Goal: Answer question/provide support: Share knowledge or assist other users

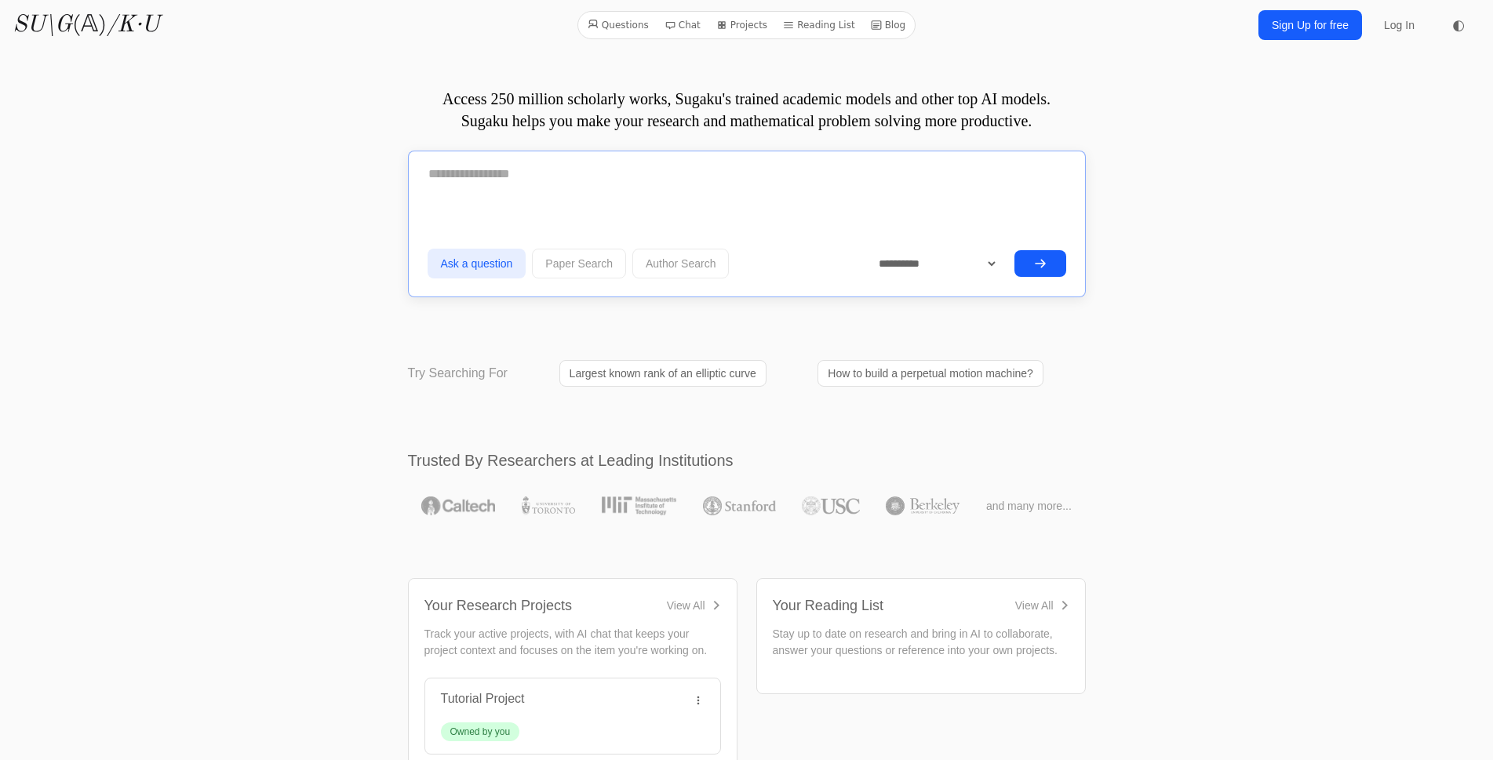
click at [584, 178] on textarea at bounding box center [747, 174] width 639 height 39
click at [570, 196] on div at bounding box center [747, 180] width 639 height 51
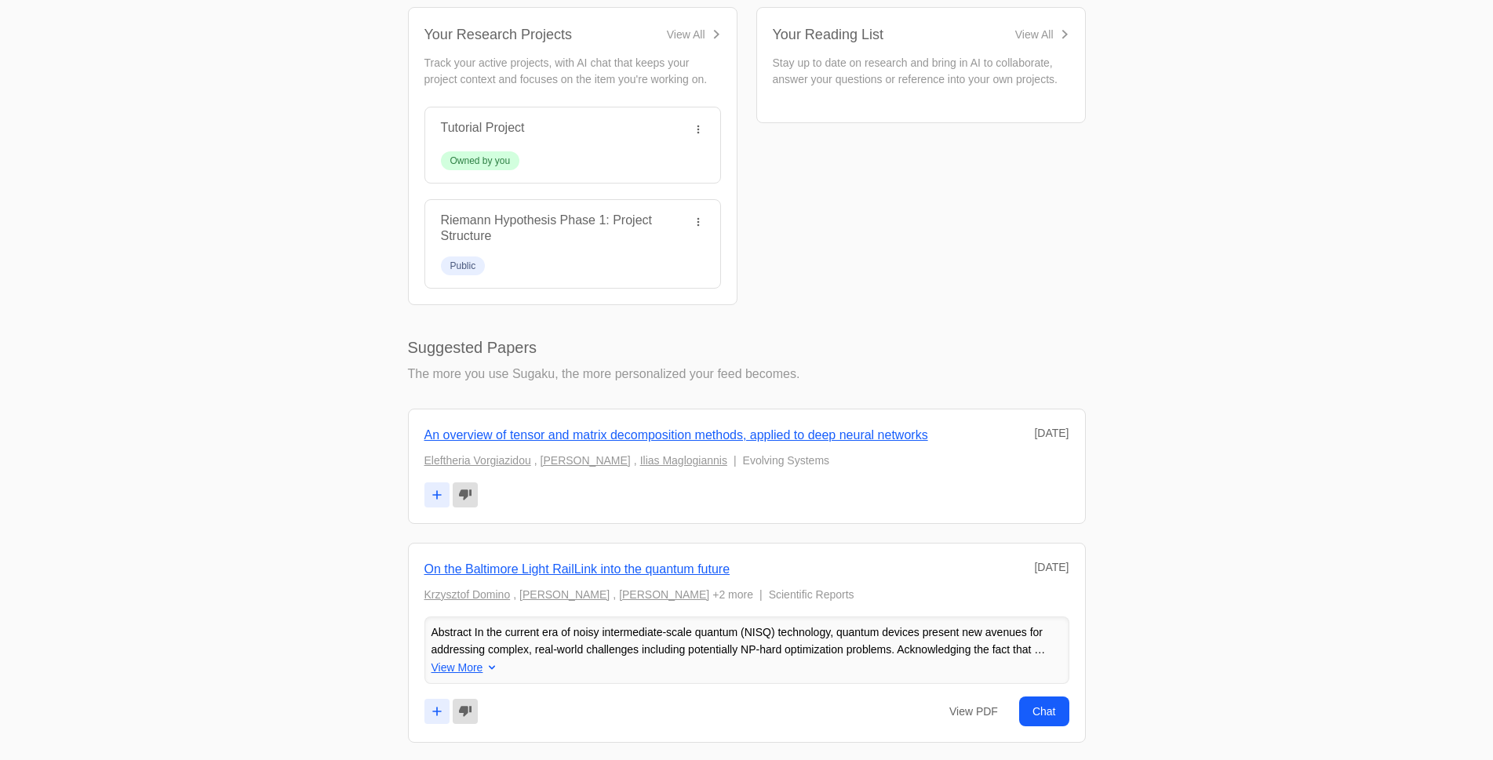
scroll to position [664, 0]
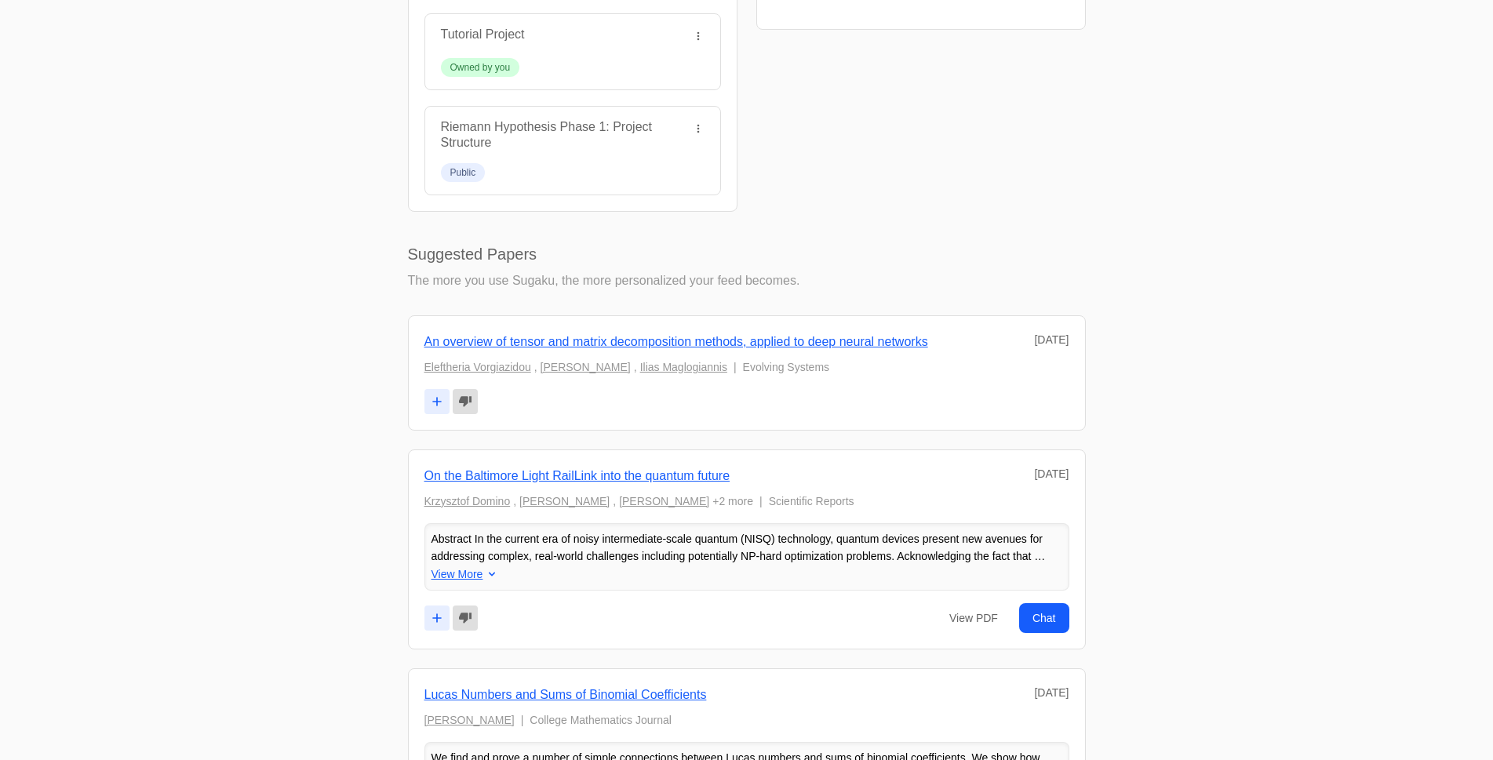
click at [730, 115] on div "Your Research Projects View All Track your active projects, with AI chat that k…" at bounding box center [572, 63] width 329 height 298
click at [719, 133] on div "Riemann Hypothesis Phase 1: Project Structure" at bounding box center [572, 151] width 295 height 88
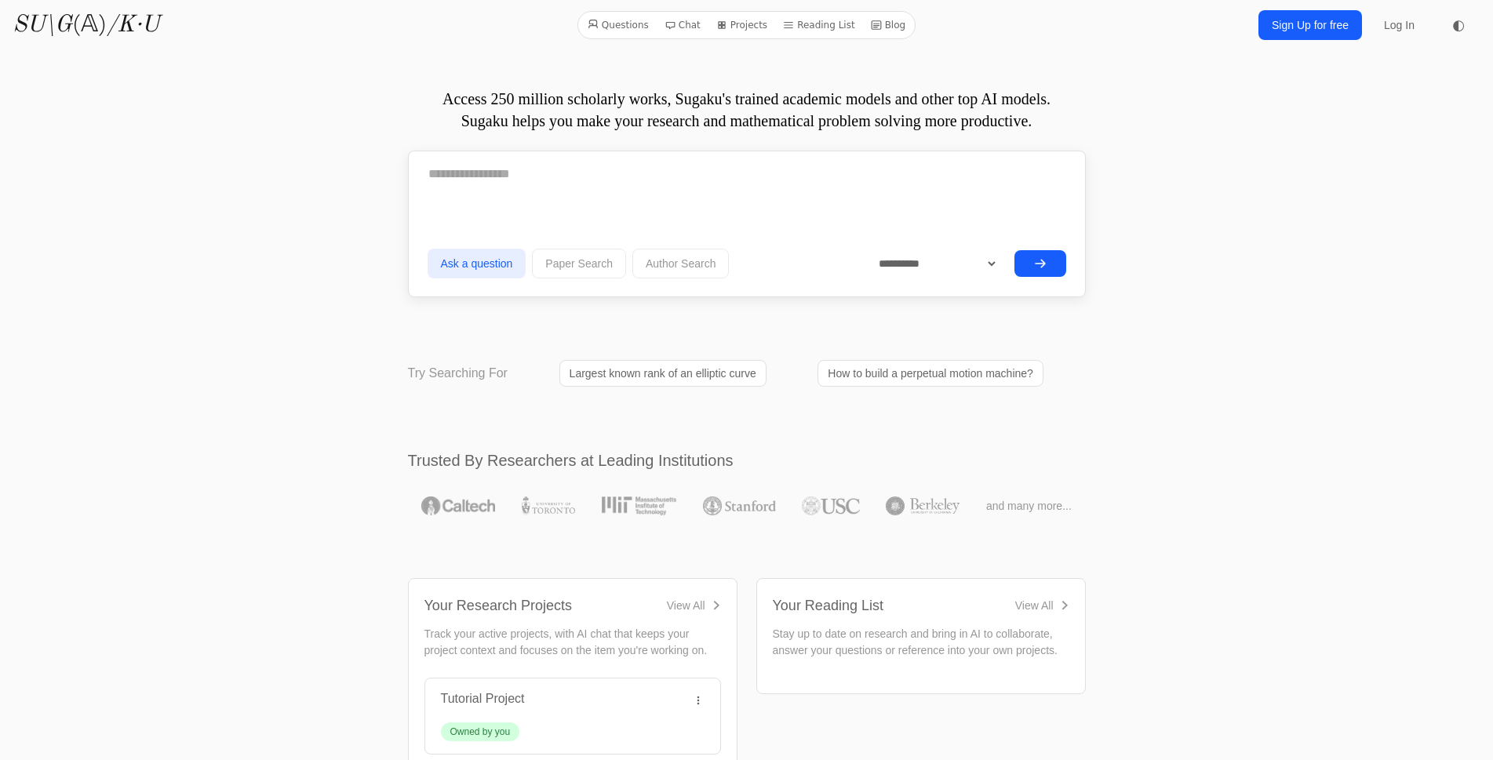
click at [478, 174] on textarea at bounding box center [747, 174] width 639 height 39
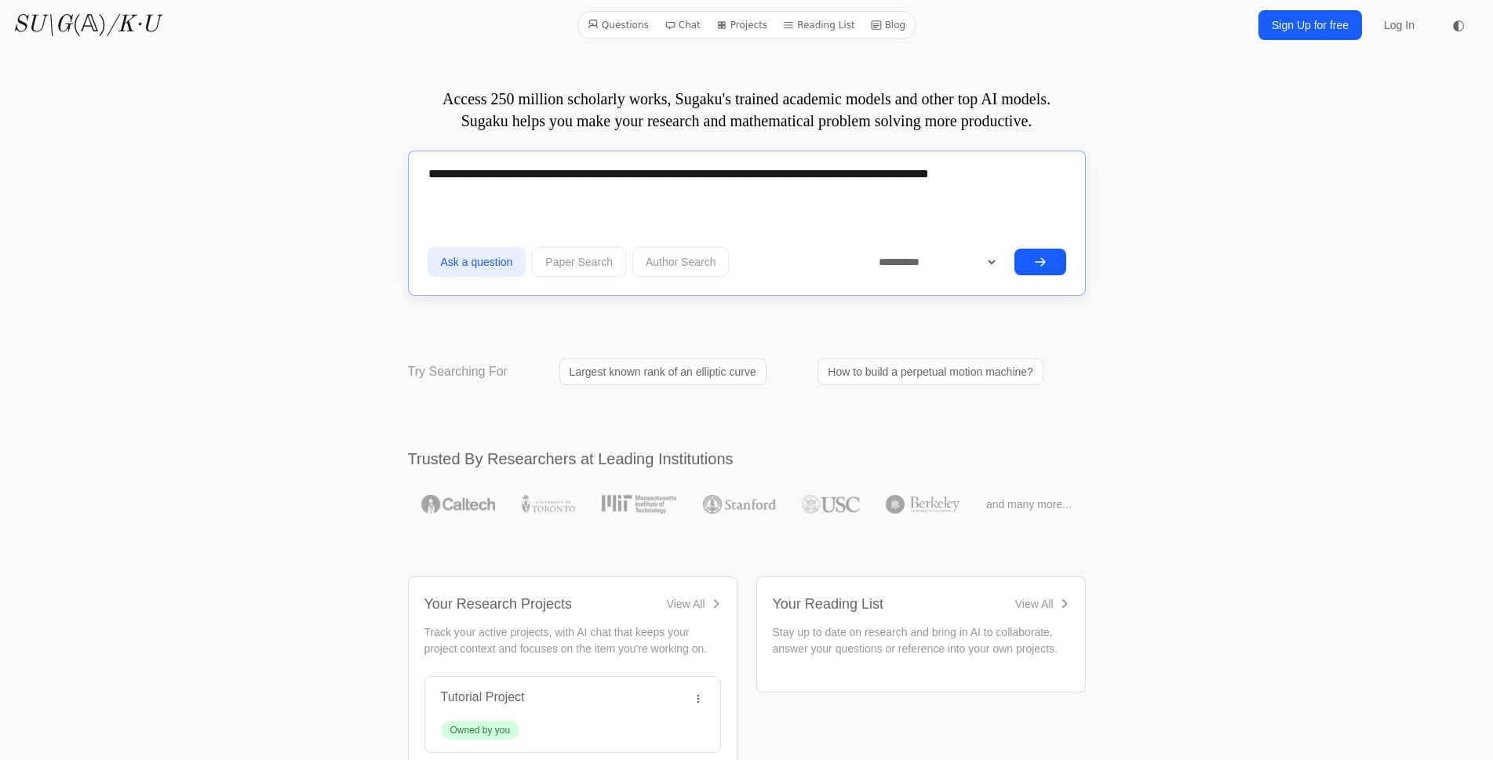
type textarea "**********"
click at [1036, 264] on icon "submit" at bounding box center [1040, 262] width 13 height 13
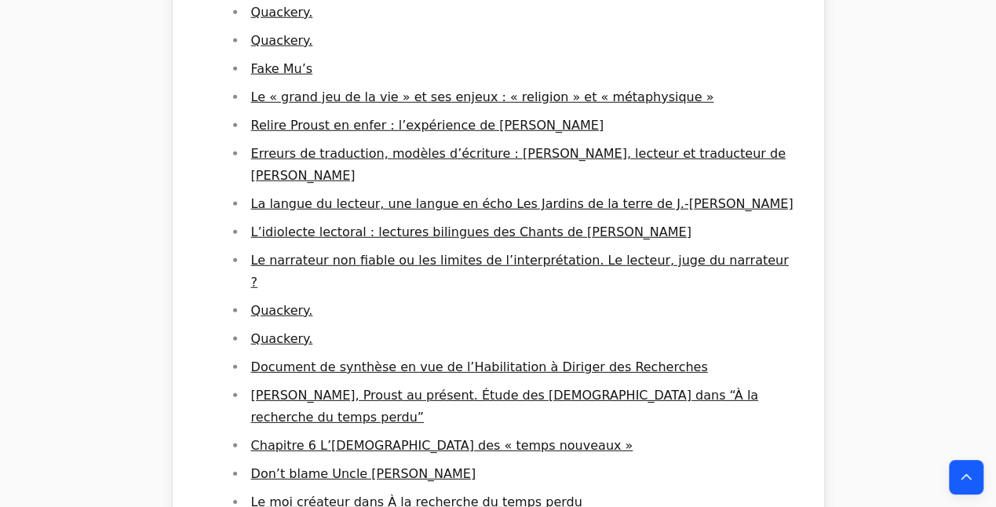
scroll to position [2898, 0]
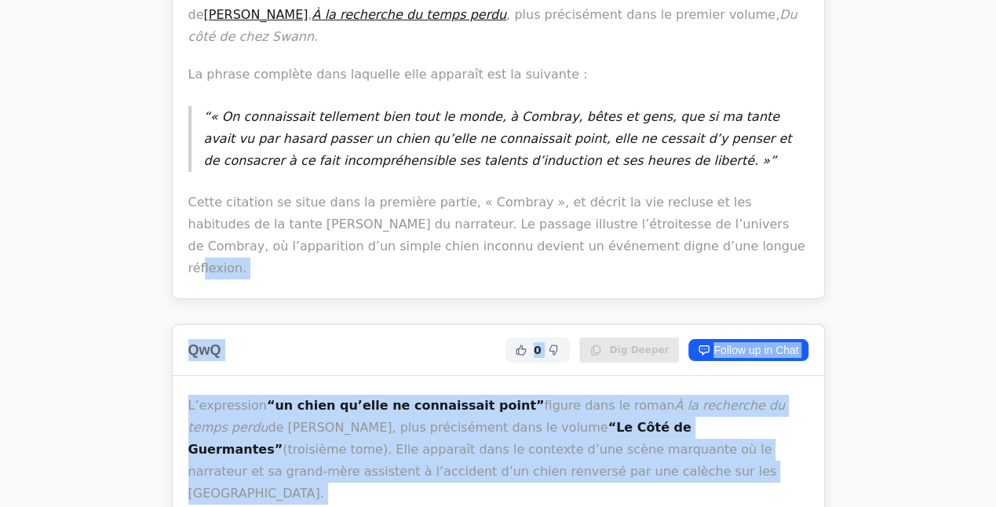
drag, startPoint x: 963, startPoint y: 146, endPoint x: 977, endPoint y: 122, distance: 27.4
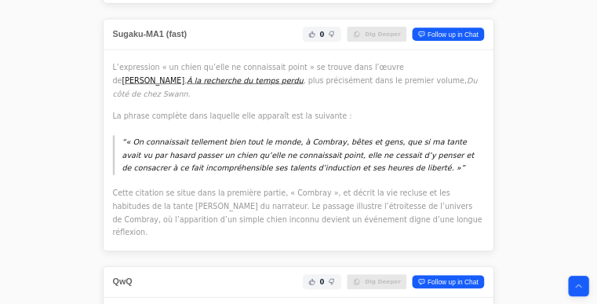
scroll to position [2592, 0]
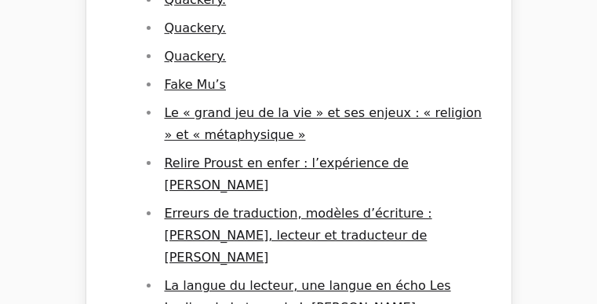
drag, startPoint x: 990, startPoint y: 0, endPoint x: 576, endPoint y: 169, distance: 447.5
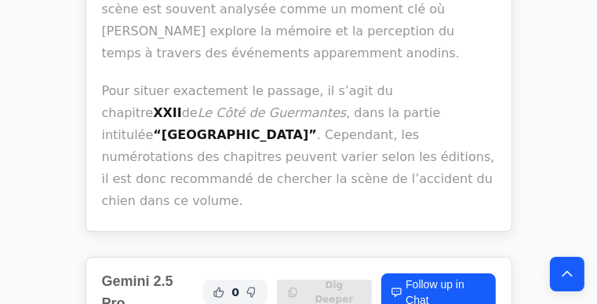
scroll to position [2442, 0]
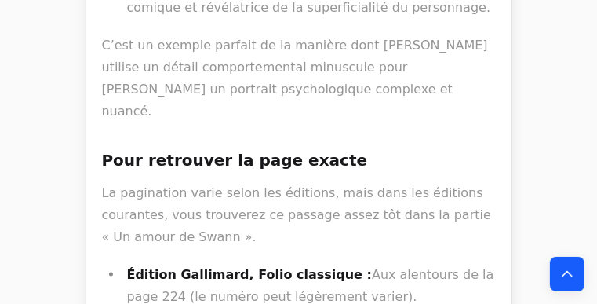
scroll to position [3985, 0]
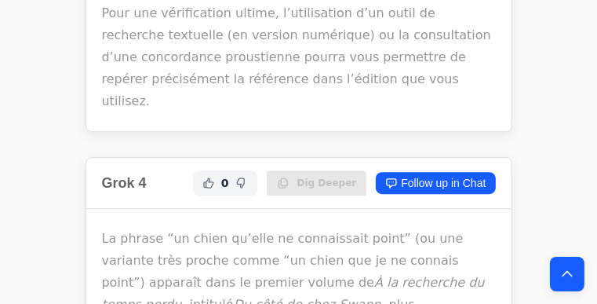
scroll to position [5383, 0]
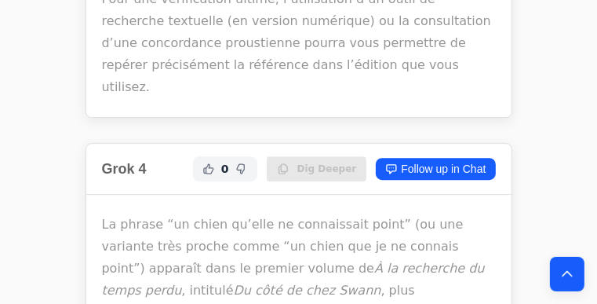
drag, startPoint x: 290, startPoint y: 114, endPoint x: 57, endPoint y: 50, distance: 241.5
drag, startPoint x: 283, startPoint y: 113, endPoint x: 483, endPoint y: 29, distance: 216.9
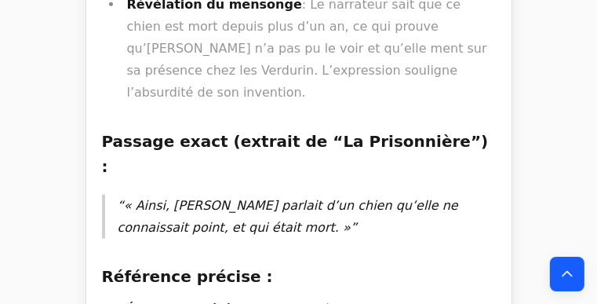
scroll to position [12860, 0]
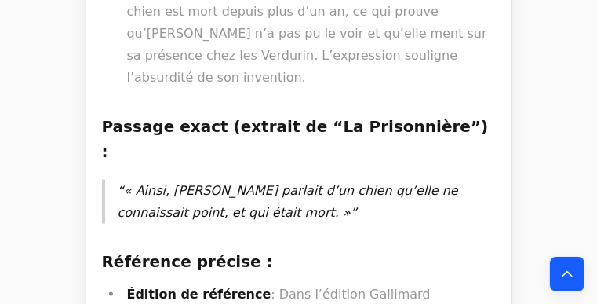
drag, startPoint x: 393, startPoint y: 87, endPoint x: 466, endPoint y: 131, distance: 85.2
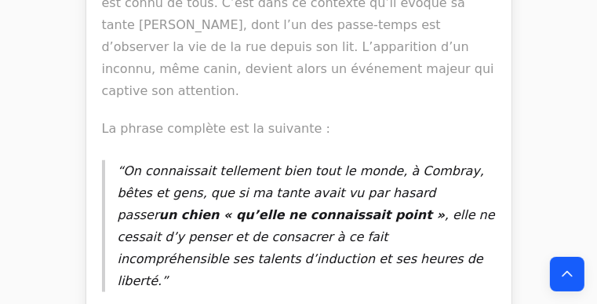
scroll to position [941, 0]
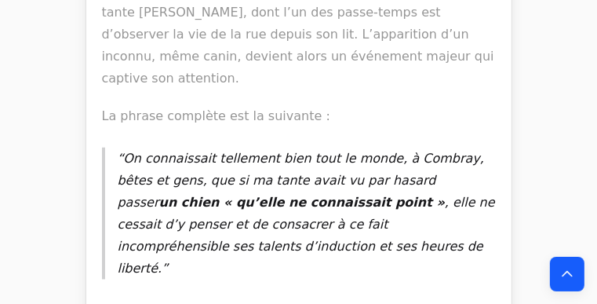
click at [322, 147] on p "On connaissait tellement bien tout le monde, à Combray, bêtes et gens, que si m…" at bounding box center [307, 213] width 378 height 132
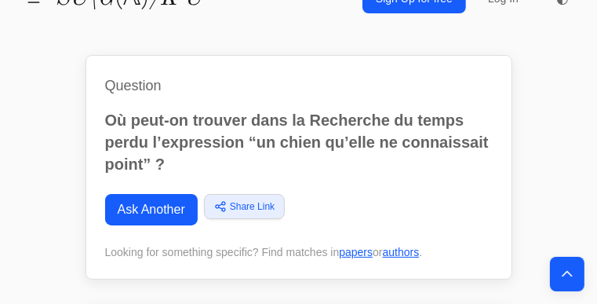
scroll to position [0, 0]
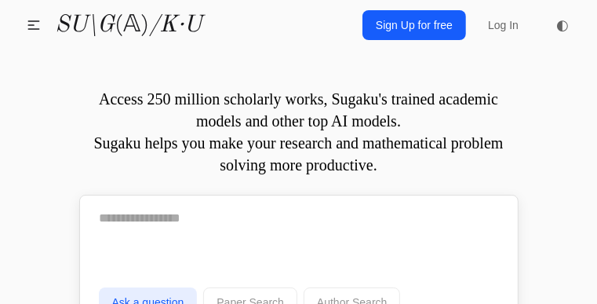
click at [228, 238] on div at bounding box center [299, 223] width 400 height 51
click at [191, 231] on textarea at bounding box center [299, 217] width 400 height 39
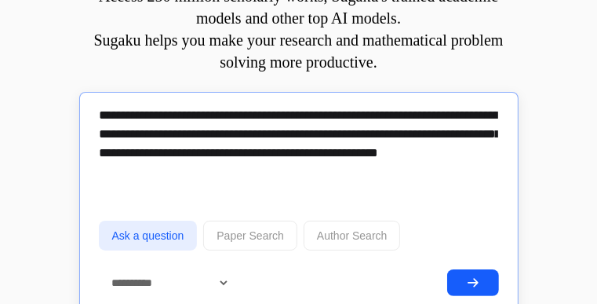
scroll to position [155, 0]
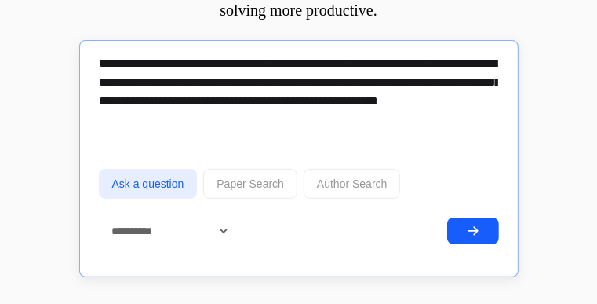
type textarea "**********"
click at [479, 224] on icon "submit" at bounding box center [473, 230] width 13 height 13
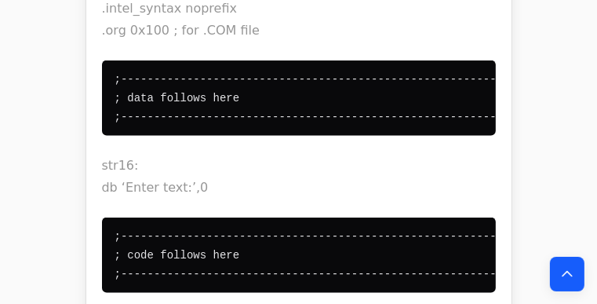
scroll to position [19290, 0]
